Goal: Transaction & Acquisition: Download file/media

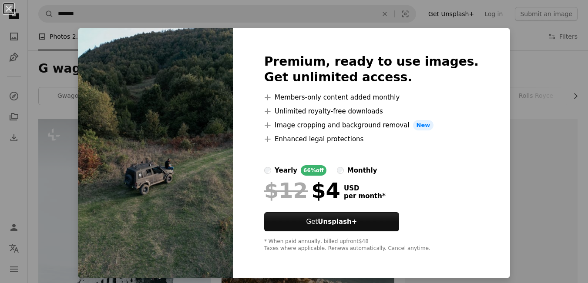
scroll to position [786, 0]
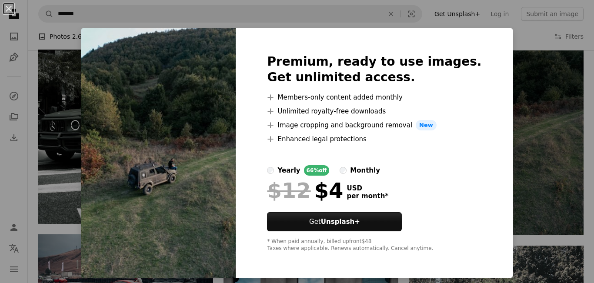
click at [490, 35] on div "Premium, ready to use images. Get unlimited access. A plus sign Members-only co…" at bounding box center [374, 153] width 277 height 251
click at [521, 35] on div "An X shape Premium, ready to use images. Get unlimited access. A plus sign Memb…" at bounding box center [297, 141] width 594 height 283
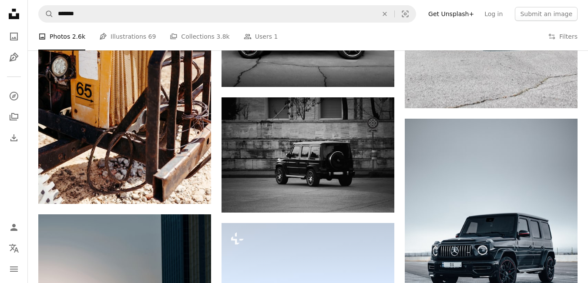
scroll to position [1184, 0]
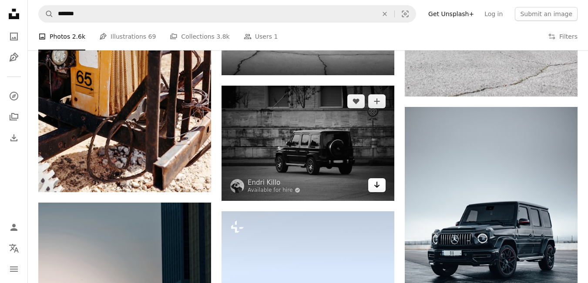
click at [378, 188] on icon "Arrow pointing down" at bounding box center [376, 185] width 7 height 10
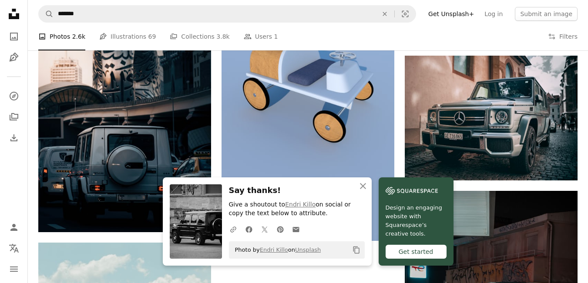
scroll to position [1463, 0]
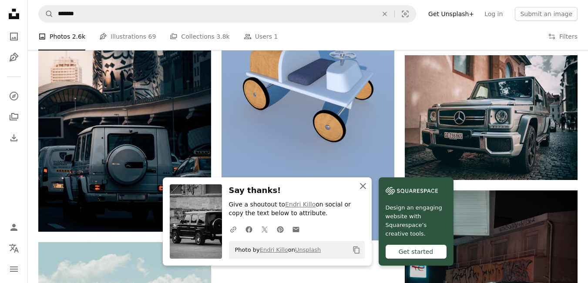
click at [366, 187] on icon "An X shape" at bounding box center [363, 186] width 10 height 10
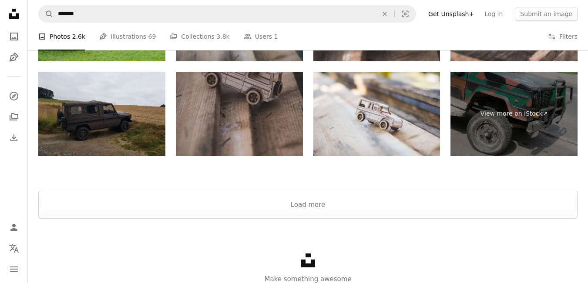
scroll to position [2043, 0]
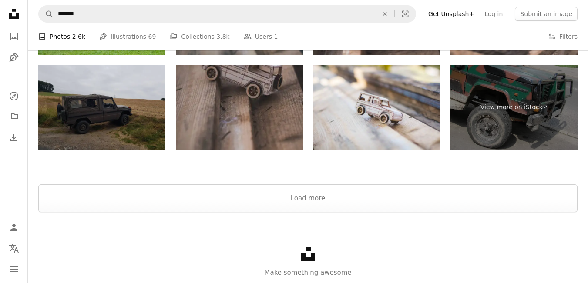
click at [112, 136] on img at bounding box center [101, 107] width 127 height 85
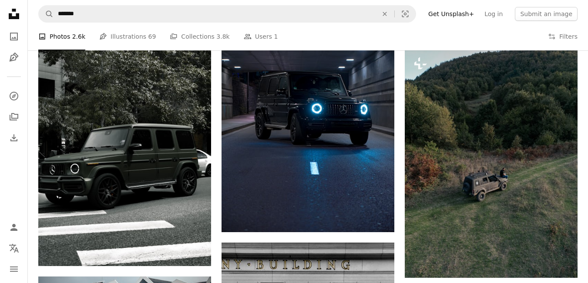
scroll to position [737, 0]
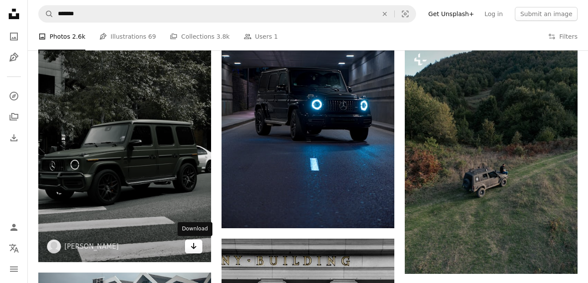
click at [192, 247] on icon "Download" at bounding box center [194, 246] width 6 height 6
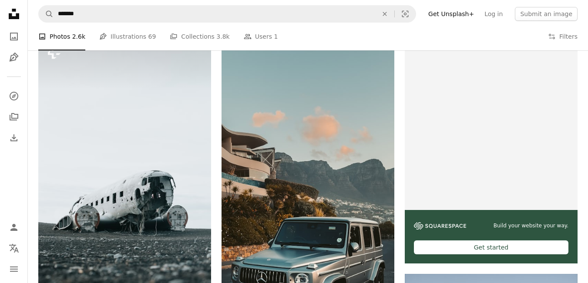
scroll to position [0, 0]
